Goal: Task Accomplishment & Management: Complete application form

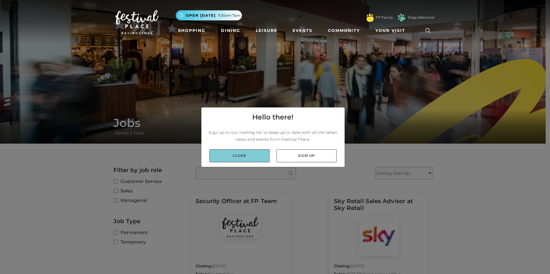
click at [254, 160] on link "Close" at bounding box center [239, 156] width 60 height 13
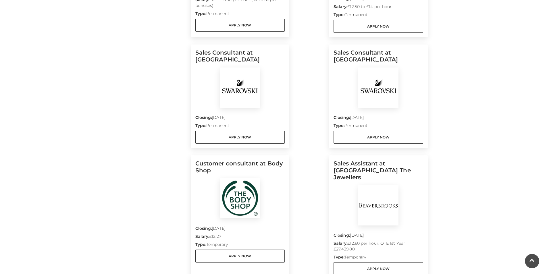
scroll to position [403, 0]
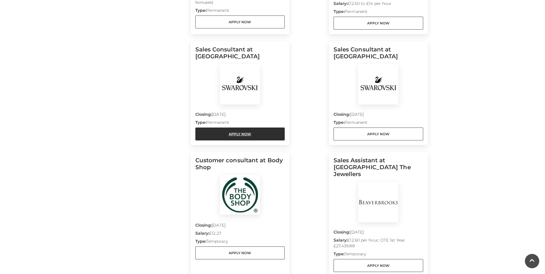
click at [245, 133] on link "Apply Now" at bounding box center [241, 134] width 90 height 13
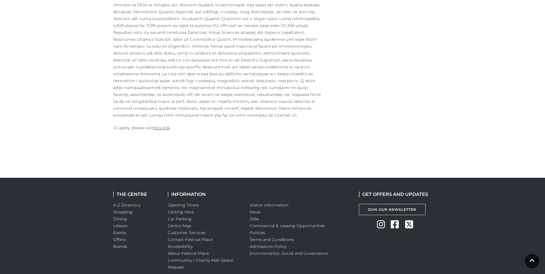
scroll to position [357, 0]
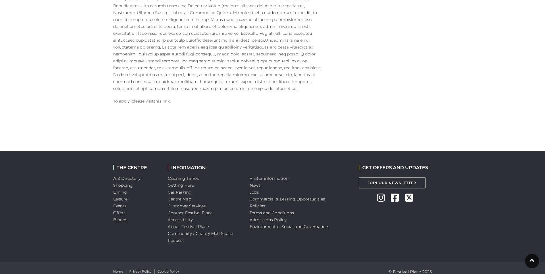
click at [167, 99] on link "this link" at bounding box center [162, 101] width 16 height 5
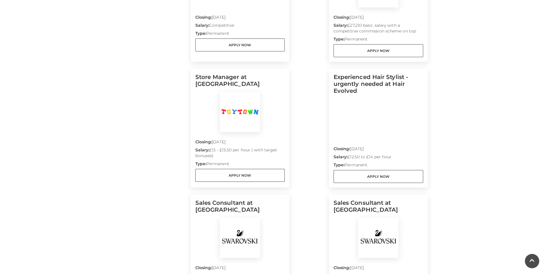
scroll to position [276, 0]
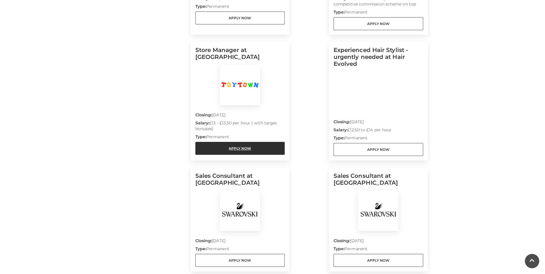
click at [235, 149] on link "Apply Now" at bounding box center [241, 148] width 90 height 13
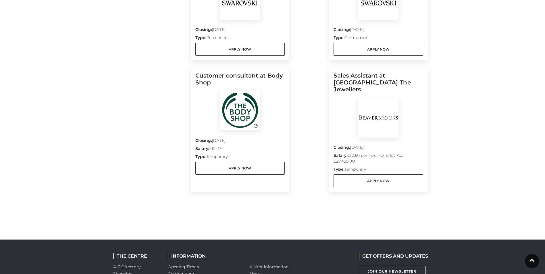
scroll to position [495, 0]
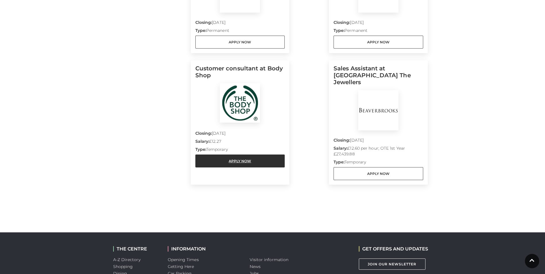
click at [236, 163] on link "Apply Now" at bounding box center [241, 161] width 90 height 13
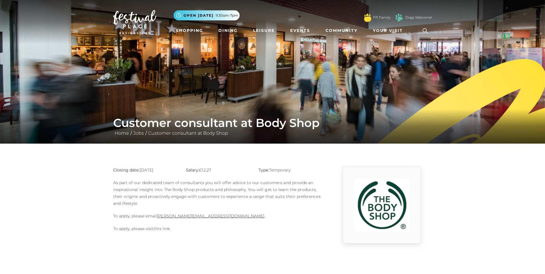
click at [160, 229] on link "this link" at bounding box center [162, 228] width 16 height 5
